Goal: Find contact information: Obtain details needed to contact an individual or organization

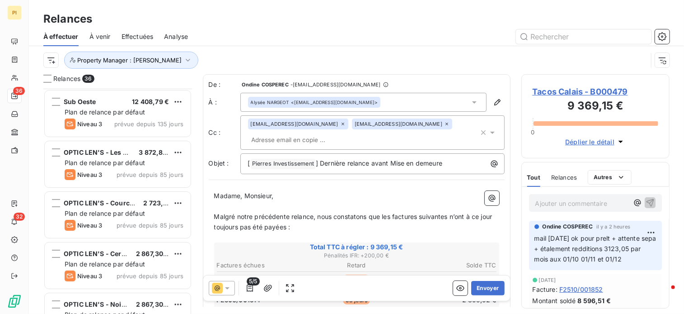
scroll to position [218, 141]
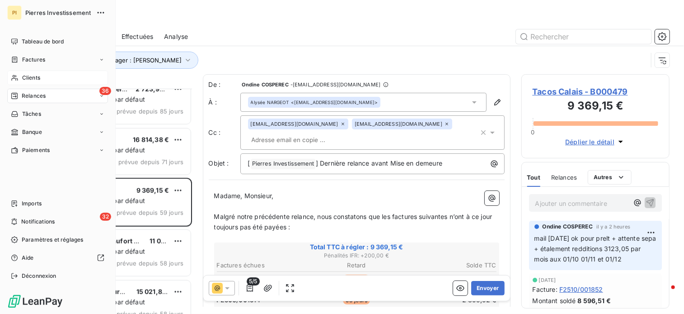
click at [36, 78] on span "Clients" at bounding box center [31, 78] width 18 height 8
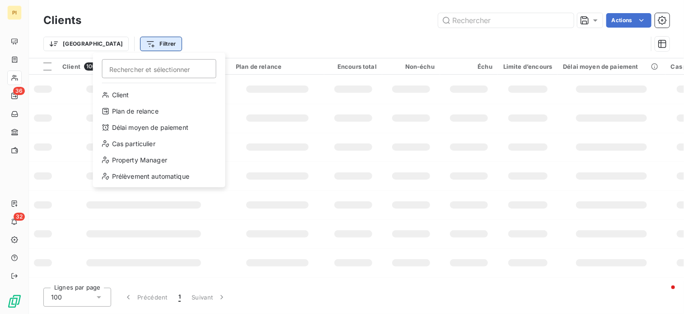
click at [112, 45] on html "PI 36 32 Clients Actions Trier Filtrer Rechercher et sélectionner Client Plan d…" at bounding box center [342, 157] width 684 height 314
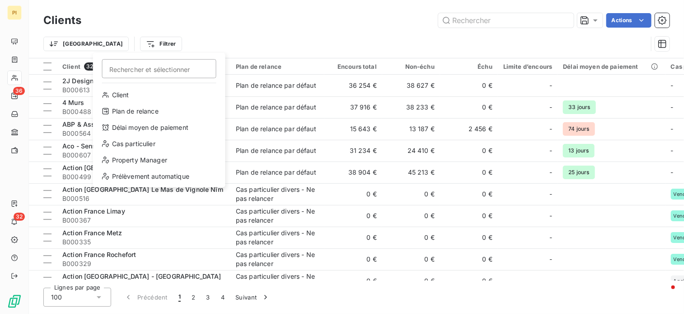
type input "c"
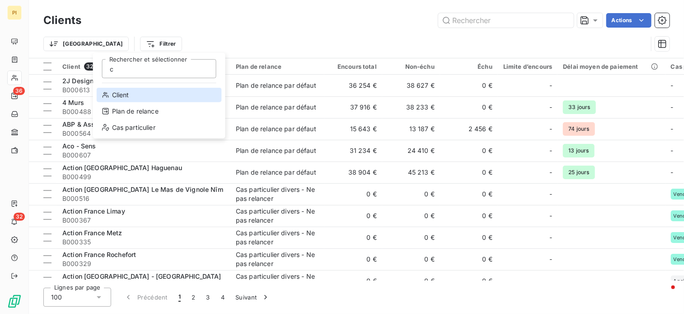
click at [135, 98] on div "Client" at bounding box center [159, 95] width 125 height 14
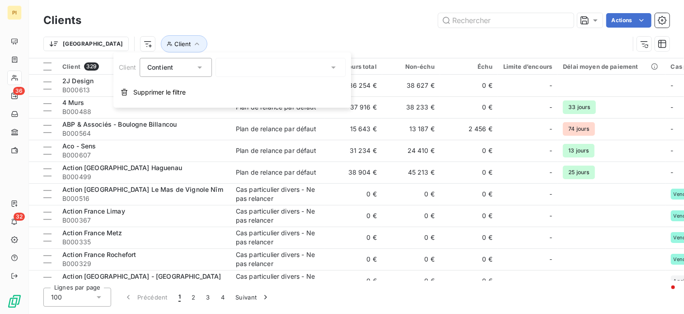
click at [257, 69] on div at bounding box center [281, 67] width 130 height 19
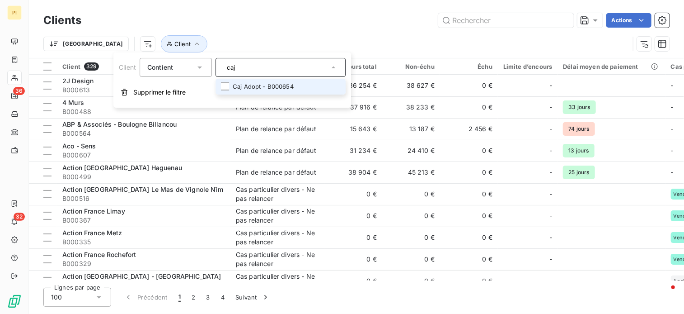
type input "caj"
click at [266, 84] on li "Caj Adopt - B000654" at bounding box center [281, 87] width 130 height 16
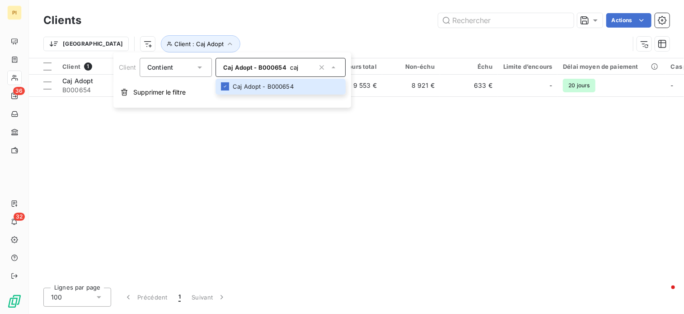
click at [249, 183] on div "Client 1 Plan de relance Encours total Non-échu Échu Limite d’encours Délai moy…" at bounding box center [356, 169] width 655 height 222
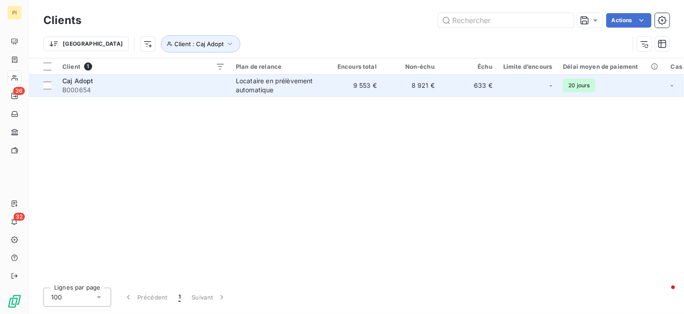
click at [347, 85] on td "9 553 €" at bounding box center [353, 86] width 58 height 22
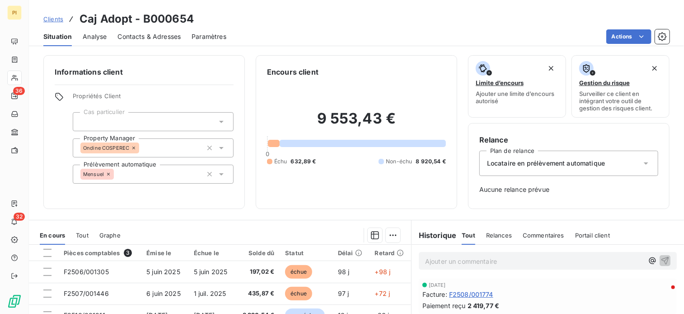
drag, startPoint x: 141, startPoint y: 37, endPoint x: 171, endPoint y: 43, distance: 30.0
click at [142, 37] on span "Contacts & Adresses" at bounding box center [148, 36] width 63 height 9
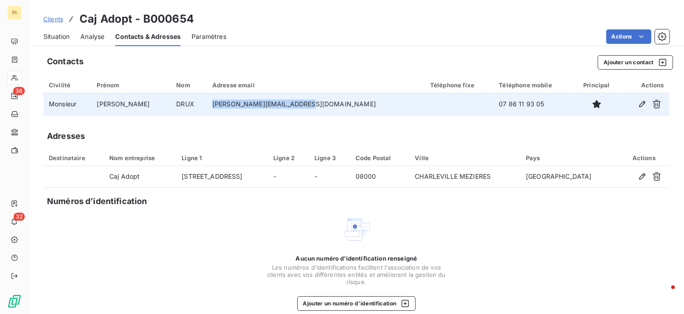
drag, startPoint x: 313, startPoint y: 104, endPoint x: 222, endPoint y: 96, distance: 90.7
click at [222, 96] on td "[PERSON_NAME][EMAIL_ADDRESS][DOMAIN_NAME]" at bounding box center [316, 104] width 218 height 22
copy td "[PERSON_NAME][EMAIL_ADDRESS][DOMAIN_NAME]"
